Goal: Information Seeking & Learning: Learn about a topic

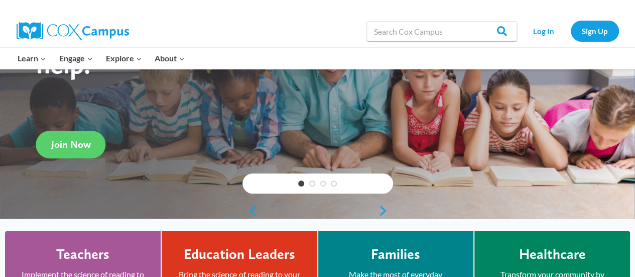
scroll to position [125, 0]
click at [539, 32] on link "Log In" at bounding box center [544, 31] width 44 height 21
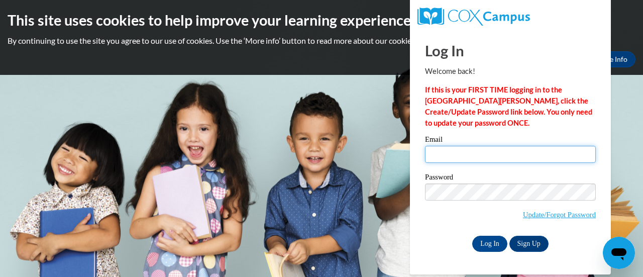
click at [449, 155] on input "Email" at bounding box center [510, 154] width 171 height 17
type input "acokinos@npsd.k12.wi.us"
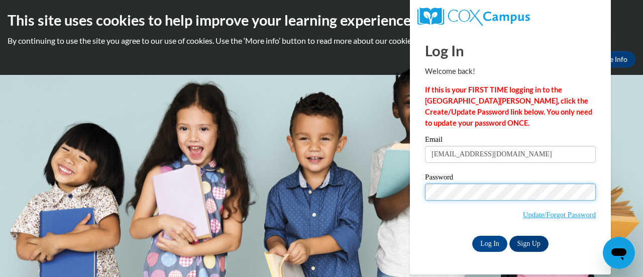
click at [472, 236] on input "Log In" at bounding box center [489, 244] width 35 height 16
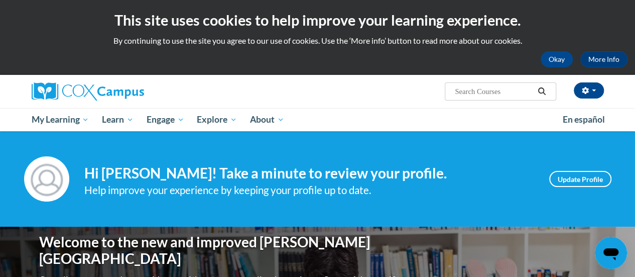
click at [478, 91] on input "Search..." at bounding box center [494, 91] width 80 height 12
type input "vocabulary"
click at [539, 90] on icon "Search" at bounding box center [542, 91] width 8 height 8
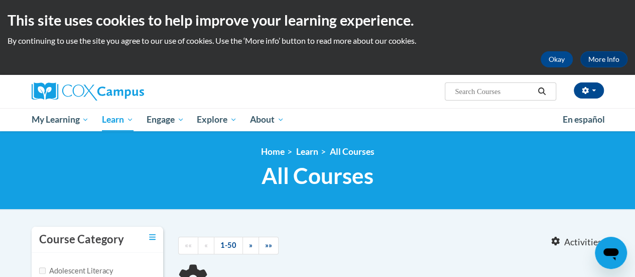
type input "vocabulary"
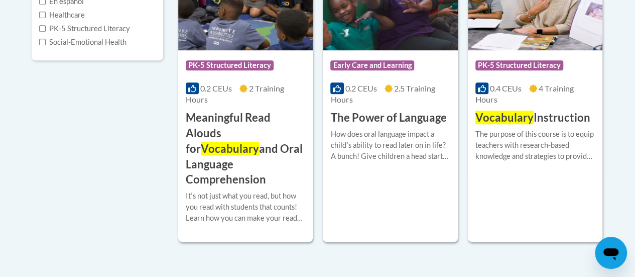
scroll to position [310, 0]
